Goal: Find specific page/section: Find specific page/section

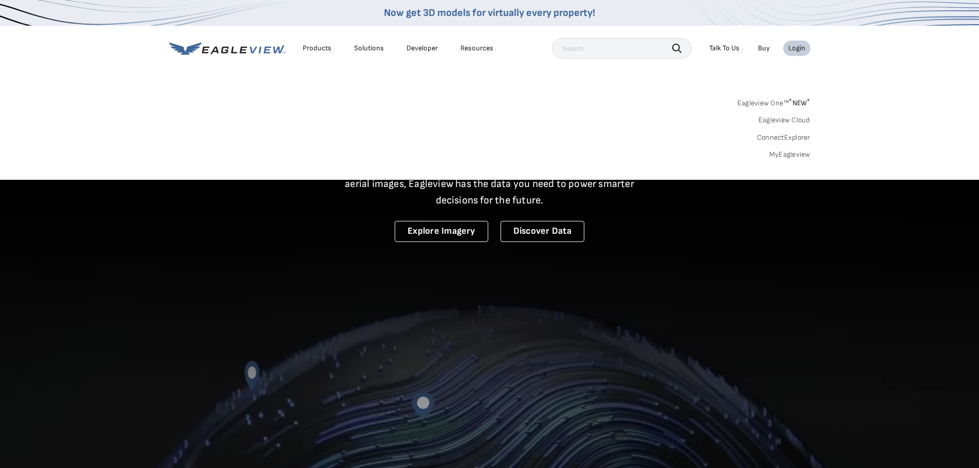
click at [800, 51] on div "Login" at bounding box center [797, 48] width 17 height 9
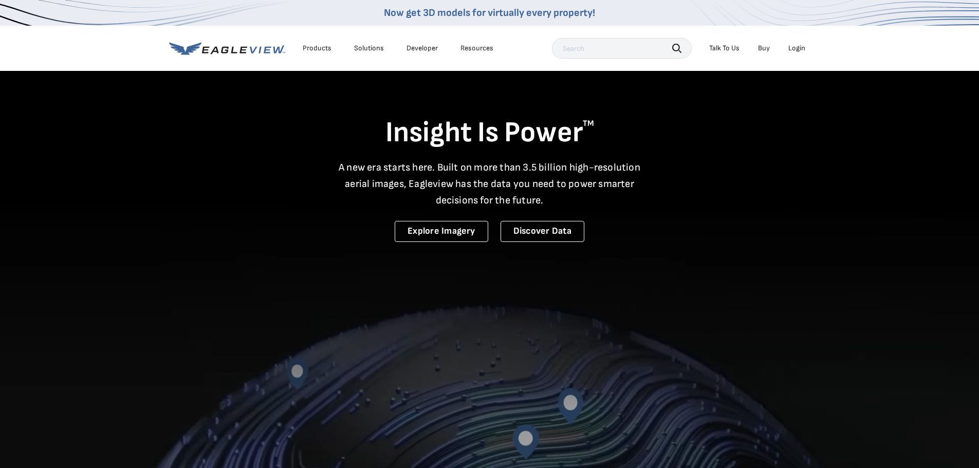
click at [799, 51] on div "Login" at bounding box center [797, 48] width 17 height 9
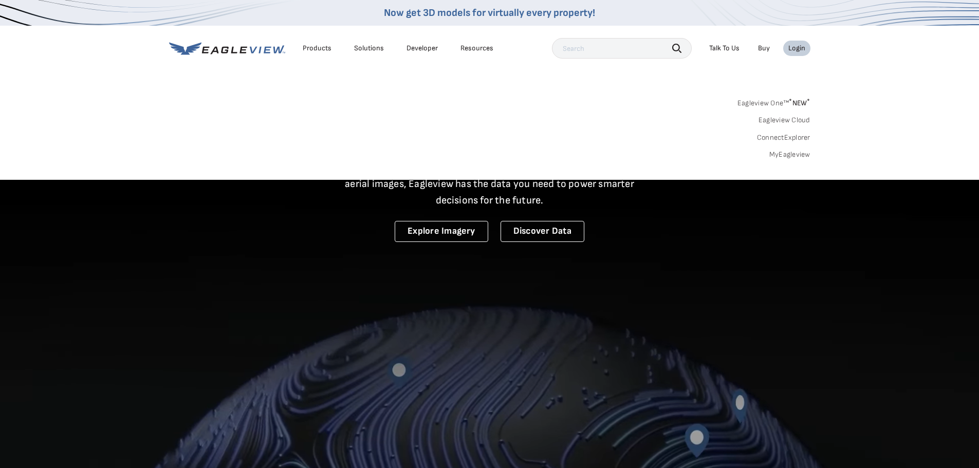
click at [792, 157] on link "MyEagleview" at bounding box center [790, 154] width 41 height 9
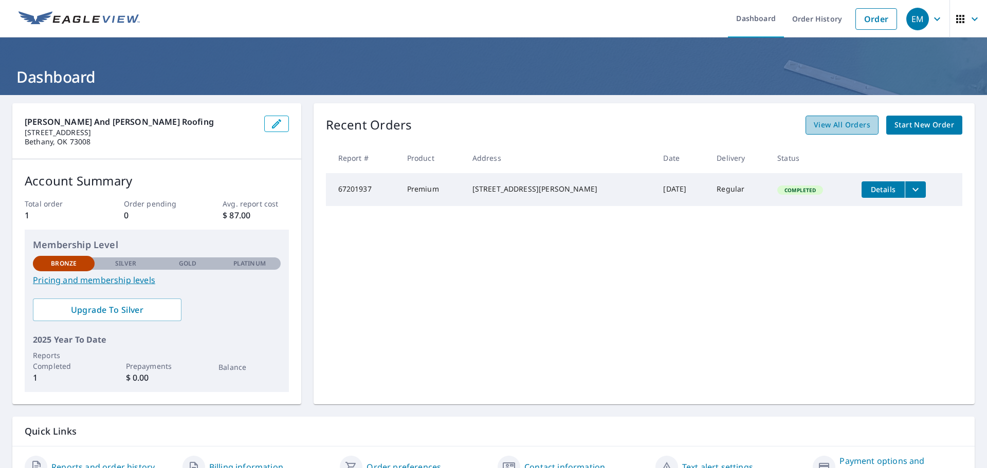
click at [831, 124] on span "View All Orders" at bounding box center [842, 125] width 57 height 13
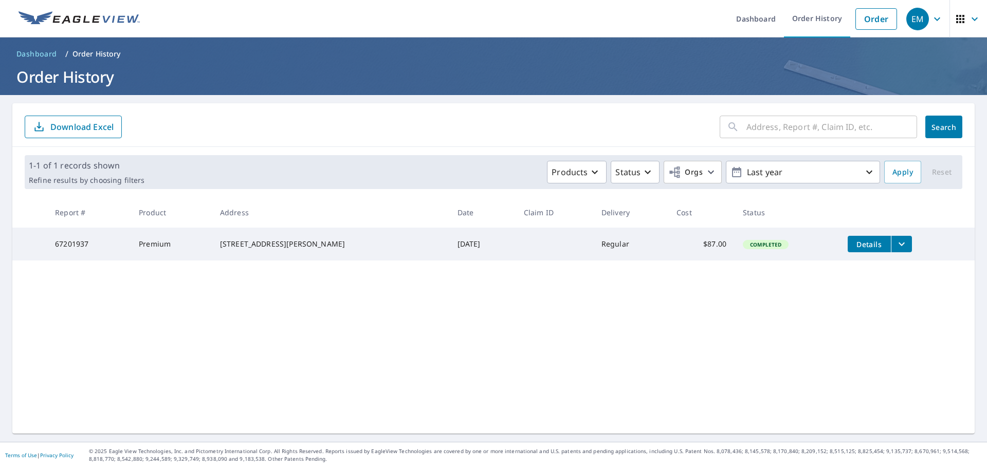
click at [932, 21] on icon "button" at bounding box center [937, 19] width 12 height 12
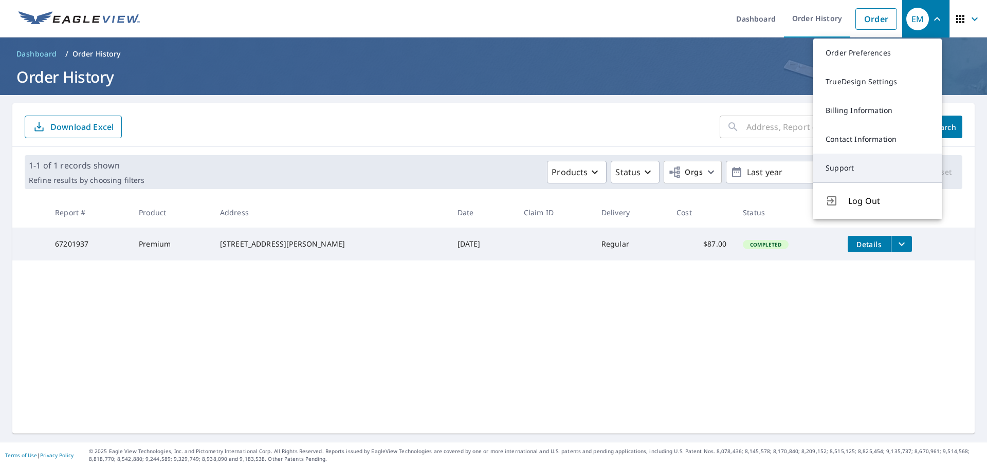
click at [881, 162] on link "Support" at bounding box center [877, 168] width 129 height 29
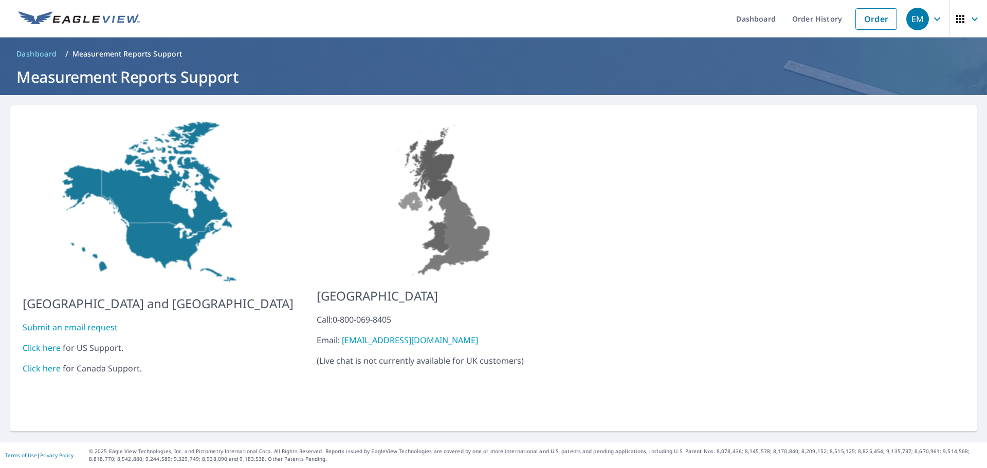
click at [42, 342] on link "Click here" at bounding box center [42, 347] width 38 height 11
